Goal: Complete application form

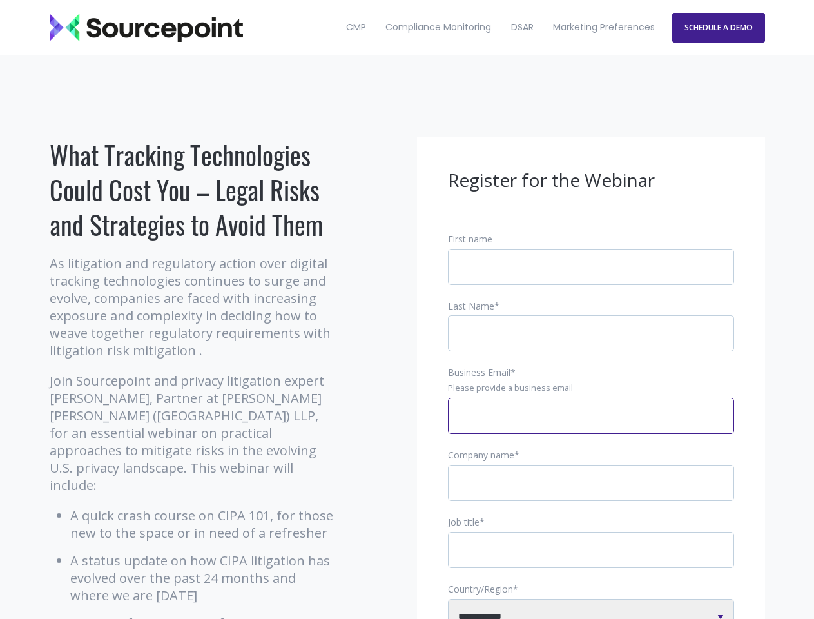
click at [591, 426] on input "Business Email *" at bounding box center [591, 416] width 286 height 36
